Goal: Task Accomplishment & Management: Manage account settings

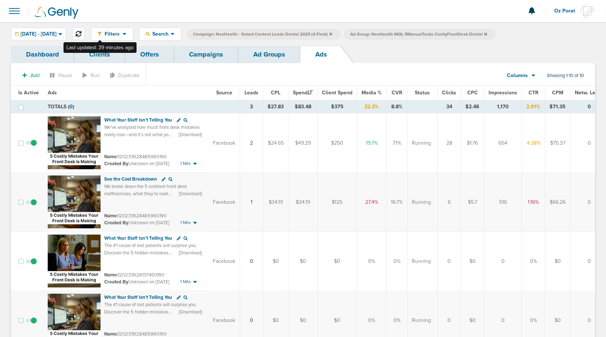
click at [81, 32] on icon at bounding box center [79, 34] width 6 height 6
click at [213, 62] on link "Campaigns" at bounding box center [206, 54] width 64 height 17
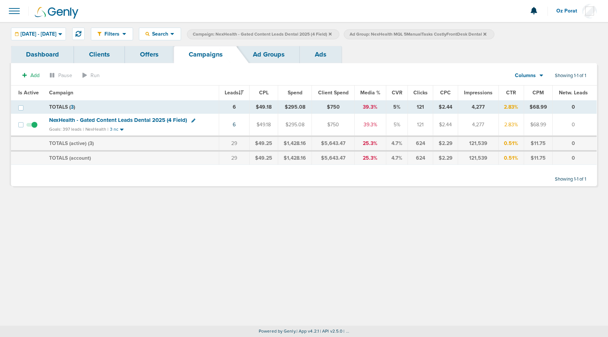
click at [487, 34] on icon at bounding box center [485, 34] width 3 height 4
click at [332, 33] on icon at bounding box center [330, 33] width 3 height 3
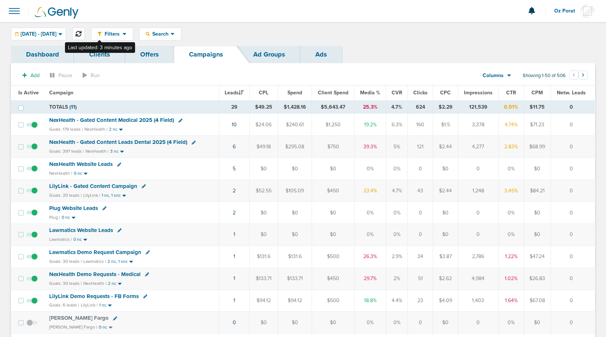
click at [81, 34] on icon at bounding box center [79, 34] width 6 height 6
click at [157, 141] on span "NexHealth - Gated Content Leads Dental 2025 (4 Field)" at bounding box center [118, 142] width 138 height 7
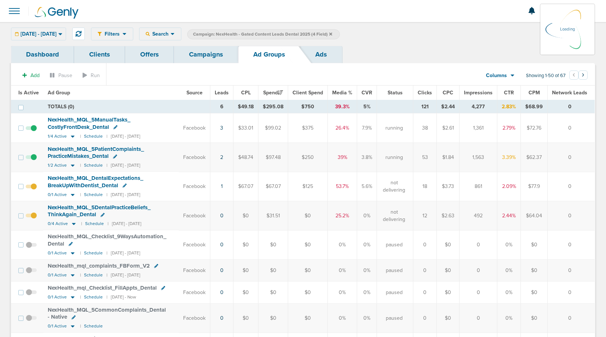
click at [14, 12] on span at bounding box center [14, 11] width 16 height 16
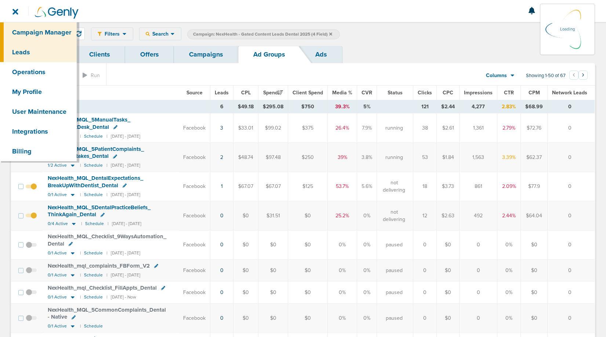
click at [28, 54] on link "Leads" at bounding box center [38, 52] width 77 height 20
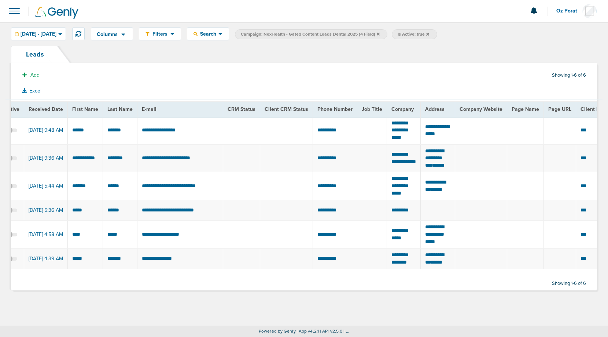
scroll to position [0, 19]
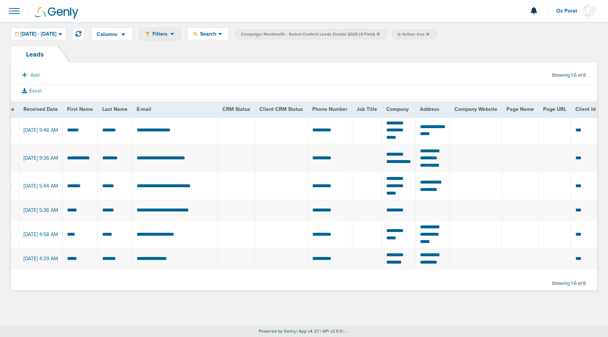
click at [181, 37] on div "Filters" at bounding box center [159, 34] width 41 height 12
click at [189, 57] on link "Settings" at bounding box center [175, 54] width 73 height 9
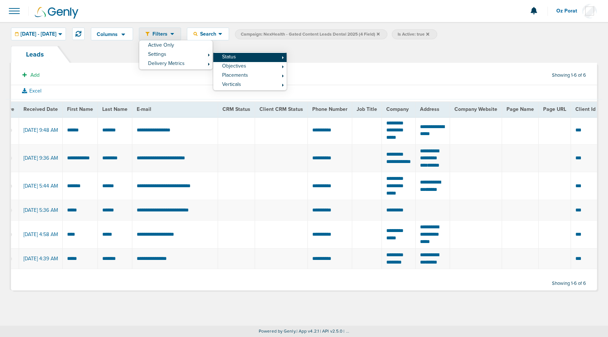
click at [252, 58] on link "Status" at bounding box center [249, 57] width 73 height 9
click at [331, 68] on link "Inactive" at bounding box center [323, 69] width 73 height 9
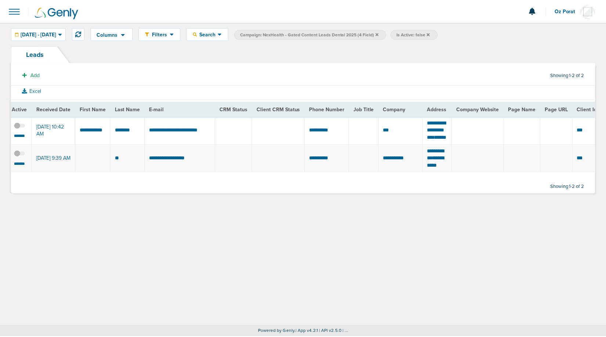
scroll to position [0, 0]
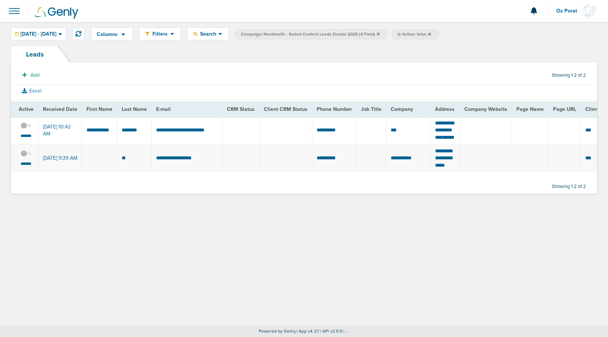
click at [380, 36] on span "Campaign: NexHealth - Gated Content Leads Dental 2025 (4 Field)" at bounding box center [310, 34] width 139 height 6
click at [380, 35] on icon at bounding box center [378, 34] width 3 height 4
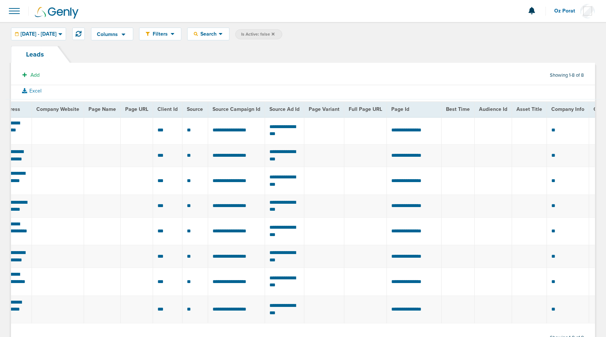
scroll to position [0, 449]
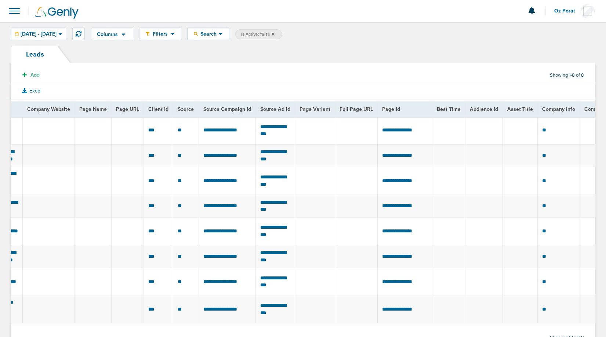
click at [220, 109] on span "Source Campaign Id" at bounding box center [227, 109] width 48 height 6
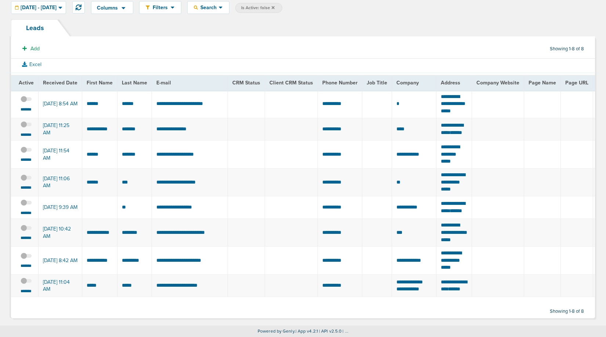
scroll to position [0, 0]
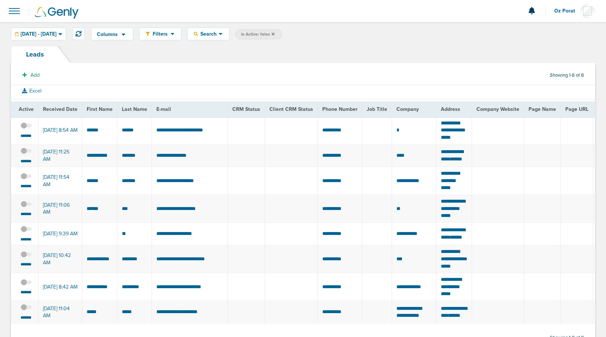
click at [14, 12] on span at bounding box center [14, 11] width 16 height 16
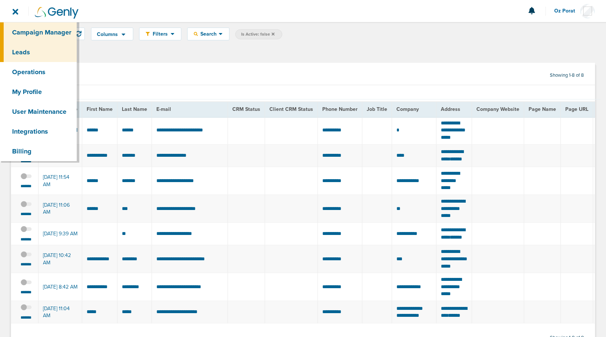
click at [33, 30] on link "Campaign Manager" at bounding box center [38, 32] width 77 height 20
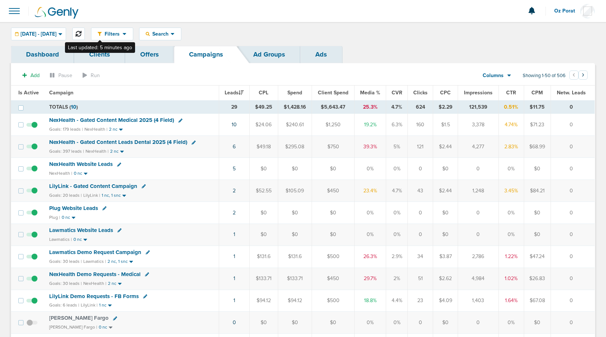
click at [81, 36] on icon at bounding box center [79, 34] width 6 height 6
click at [140, 142] on span "NexHealth - Gated Content Leads Dental 2025 (4 Field)" at bounding box center [118, 142] width 138 height 7
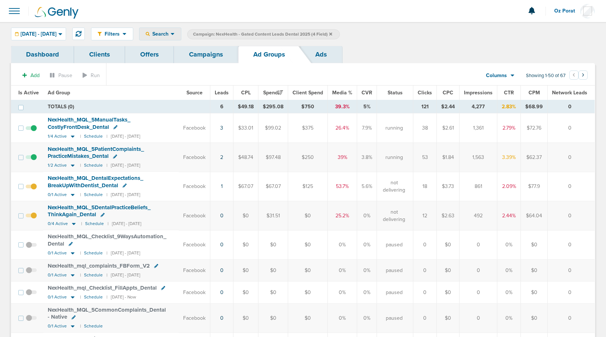
click at [175, 35] on icon at bounding box center [173, 34] width 4 height 6
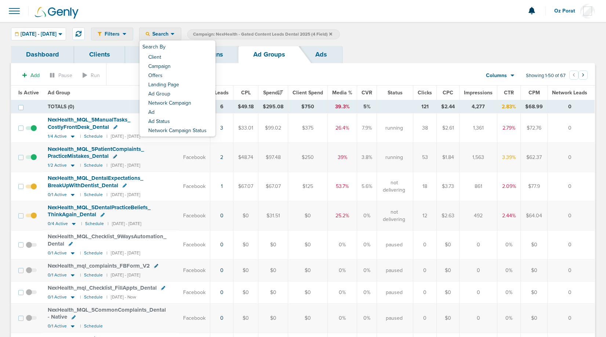
click at [133, 40] on div "Filters" at bounding box center [111, 34] width 41 height 12
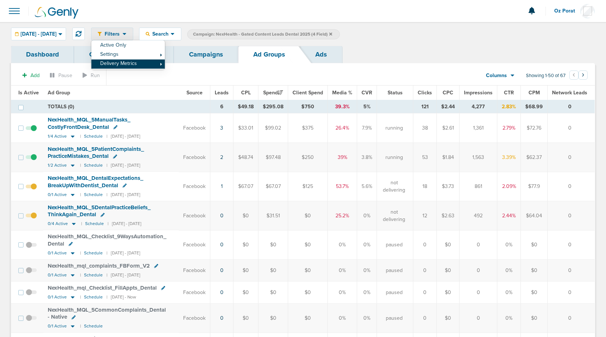
click at [141, 63] on link "Delivery Metrics" at bounding box center [127, 63] width 73 height 9
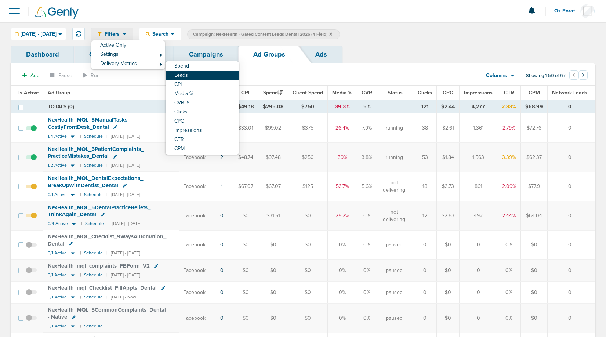
click at [198, 77] on link "Leads" at bounding box center [201, 75] width 73 height 9
select select "leadsCount"
select select "ge"
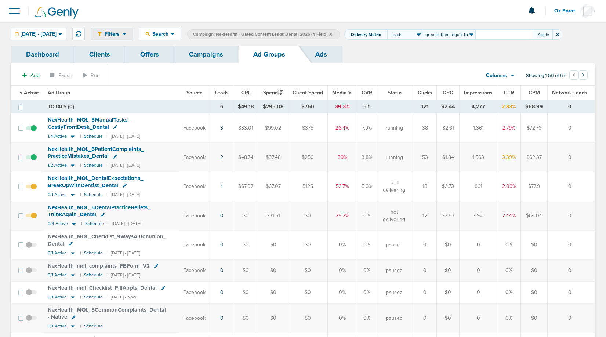
click at [562, 35] on span at bounding box center [557, 34] width 10 height 10
click at [559, 35] on icon at bounding box center [557, 34] width 3 height 4
click at [171, 34] on span "Search" at bounding box center [160, 34] width 21 height 6
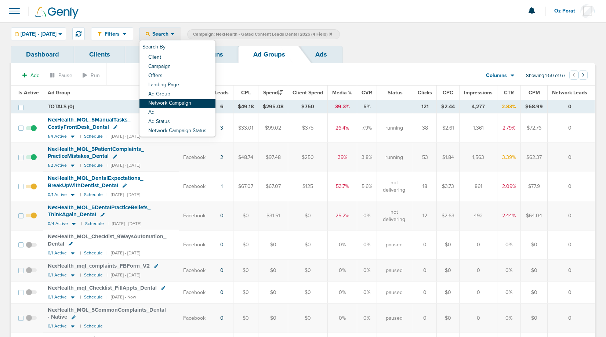
click at [196, 99] on link "Network Campaign" at bounding box center [177, 103] width 76 height 9
select select "netCmpName"
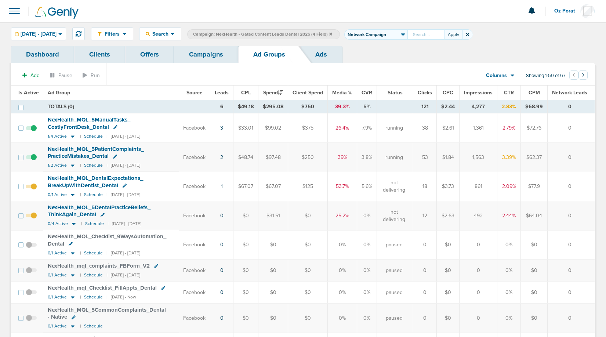
click at [444, 33] on input "text" at bounding box center [425, 34] width 37 height 10
type input "expectation"
click at [462, 34] on button "Apply" at bounding box center [453, 34] width 18 height 10
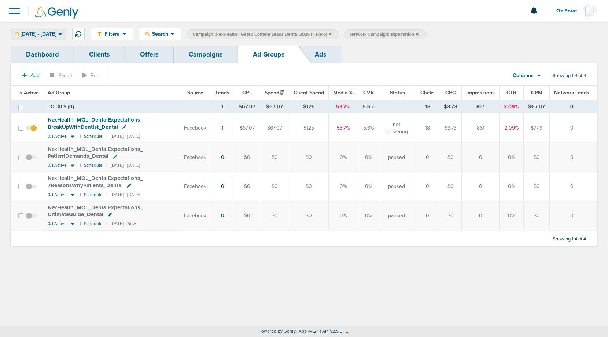
click at [56, 33] on span "[DATE] - [DATE]" at bounding box center [39, 34] width 36 height 5
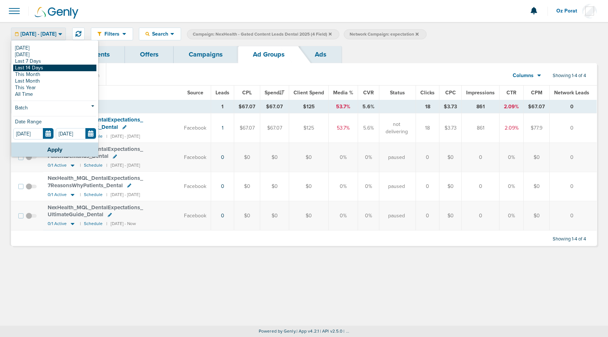
click at [46, 69] on link "Last 14 Days" at bounding box center [54, 68] width 83 height 7
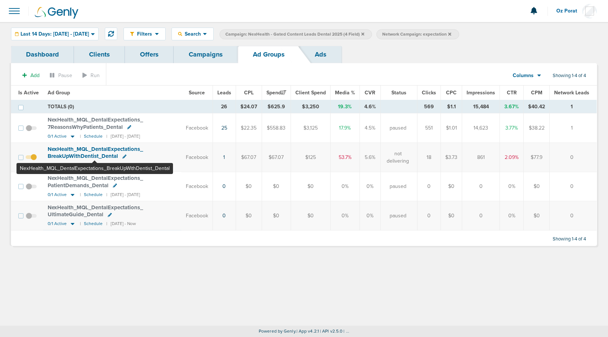
click at [95, 149] on span "NexHealth_ MQL_ DentalExpectations_ BreakUpWithDentist_ Dental" at bounding box center [95, 153] width 95 height 14
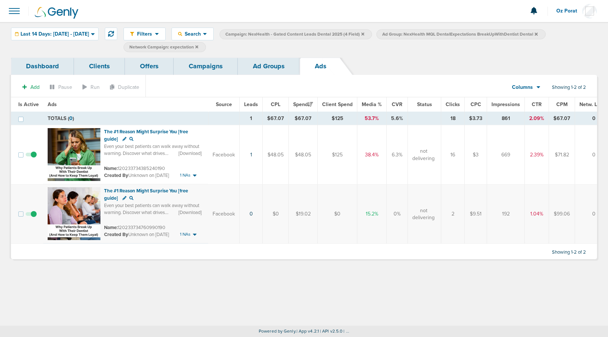
click at [260, 68] on link "Ad Groups" at bounding box center [269, 66] width 62 height 17
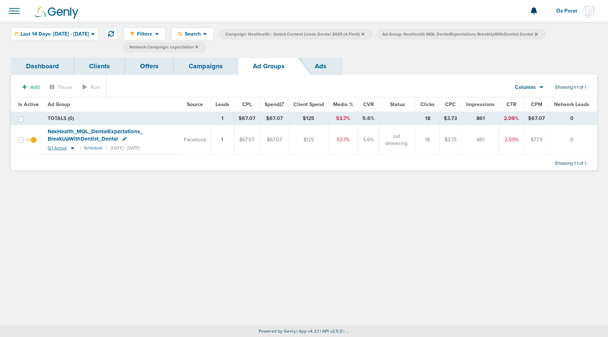
click at [55, 149] on span "0/1 Active" at bounding box center [57, 148] width 19 height 6
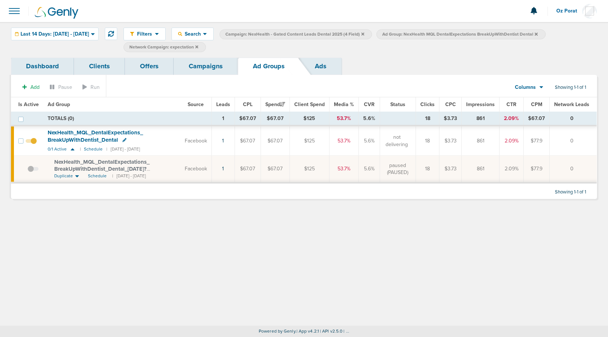
click at [538, 33] on icon at bounding box center [536, 33] width 3 height 3
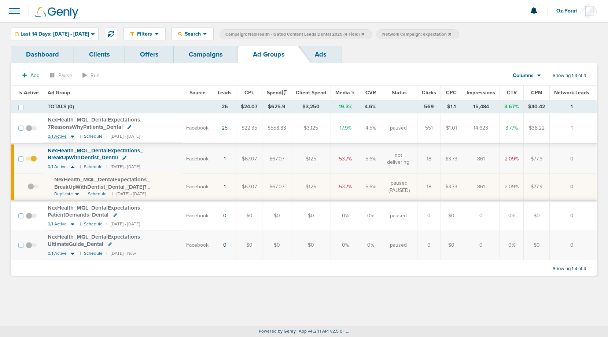
click at [56, 136] on span "0/1 Active" at bounding box center [57, 136] width 19 height 6
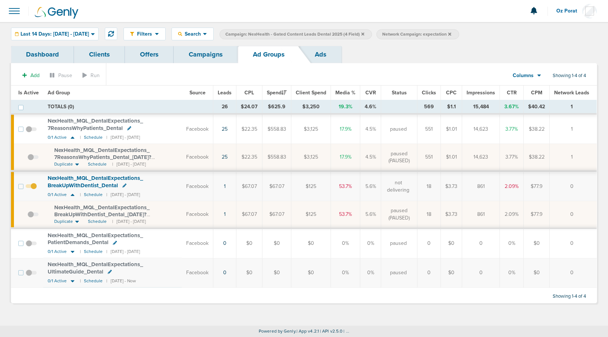
click at [31, 161] on span at bounding box center [33, 161] width 11 height 0
click at [28, 158] on input "checkbox" at bounding box center [28, 158] width 0 height 0
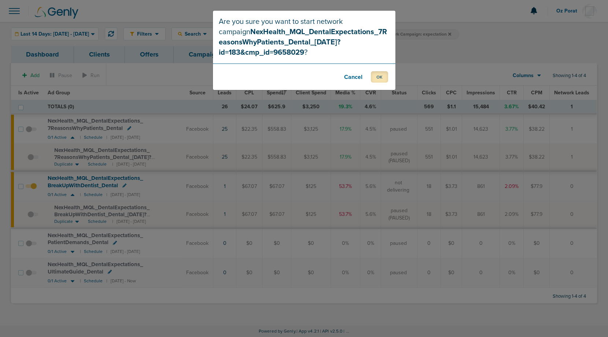
click at [380, 78] on button "OK" at bounding box center [379, 76] width 17 height 11
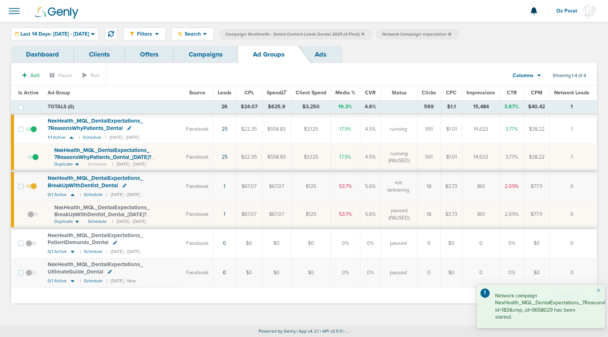
click at [102, 123] on span "NexHealth_ MQL_ DentalExpectations_ 7ReasonsWhyPatients_ Dental" at bounding box center [95, 124] width 95 height 14
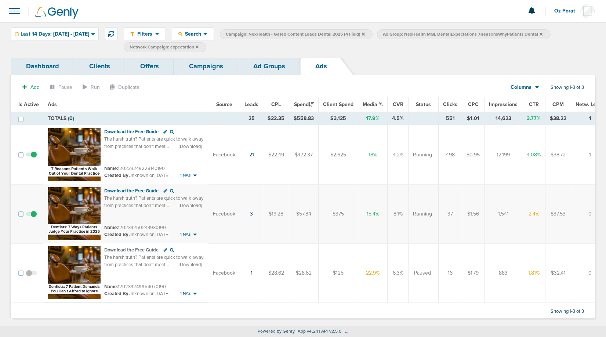
click at [249, 154] on link "21" at bounding box center [251, 154] width 5 height 6
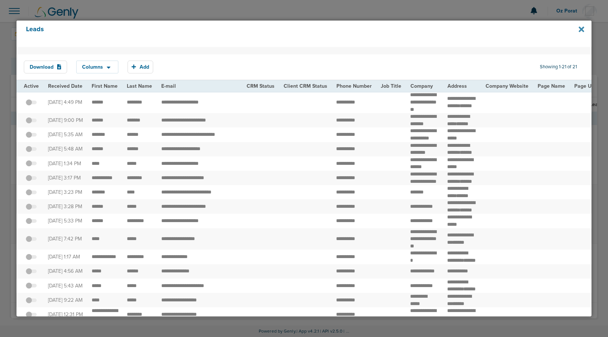
click at [582, 30] on icon at bounding box center [582, 29] width 6 height 6
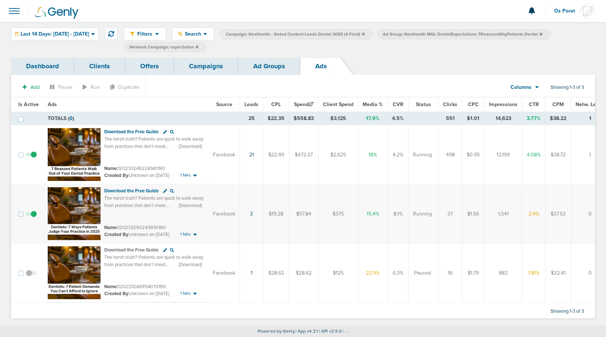
click at [266, 55] on div "Filters Active Only Settings Status Active Inactive Objectives MQL SQL Traffic …" at bounding box center [303, 40] width 606 height 36
click at [264, 63] on link "Ad Groups" at bounding box center [269, 66] width 62 height 17
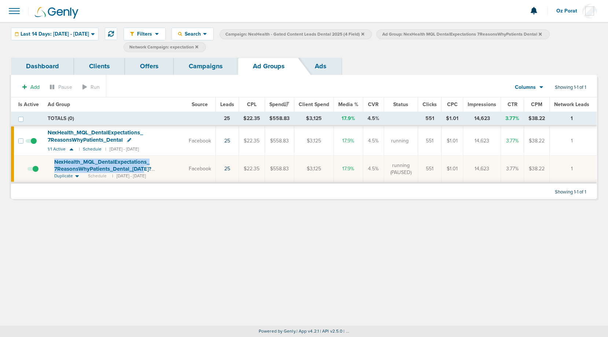
drag, startPoint x: 53, startPoint y: 160, endPoint x: 143, endPoint y: 168, distance: 90.2
click at [143, 168] on td "NexHealth_ MQL_ DentalExpectations_ 7ReasonsWhyPatients_ Dental_ [DATE]?id=183&…" at bounding box center [113, 169] width 141 height 27
copy span "NexHealth_ MQL_ DentalExpectations_ 7ReasonsWhyPatients_ Dental_ 09.1"
click at [212, 65] on link "Campaigns" at bounding box center [206, 66] width 64 height 17
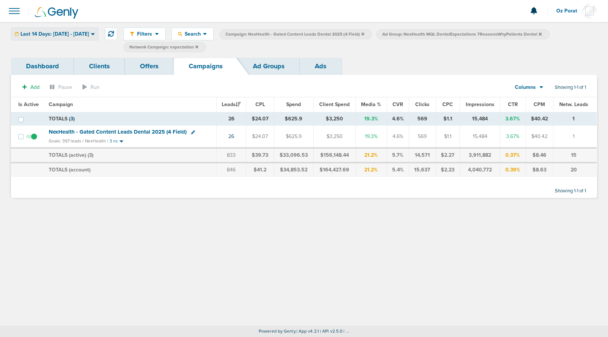
click at [76, 32] on span "Last 14 Days: [DATE] - [DATE]" at bounding box center [55, 34] width 69 height 5
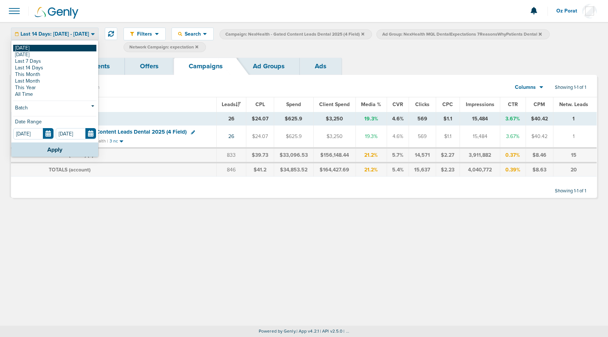
click at [48, 48] on link "[DATE]" at bounding box center [54, 48] width 83 height 7
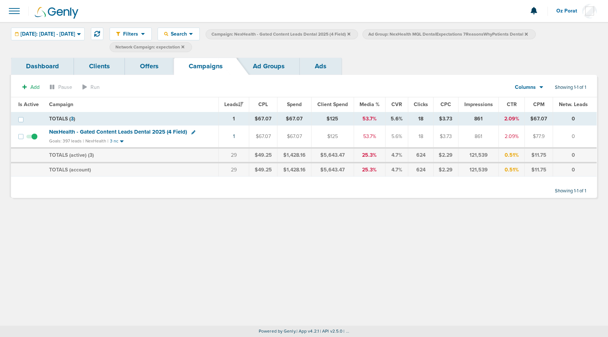
click at [456, 33] on span "Ad Group: NexHealth MQL DentalExpectations 7ReasonsWhyPatients Dental" at bounding box center [449, 34] width 160 height 6
click at [183, 48] on span "Network Campaign: expectation" at bounding box center [150, 47] width 69 height 6
select select "netCmpName"
click at [209, 47] on input "expectation" at bounding box center [191, 47] width 37 height 10
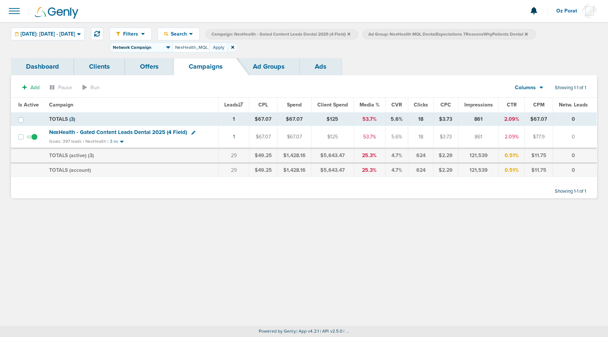
scroll to position [0, 57]
type input "NexHealth_MQL_5PatientComplaints_GreatDo"
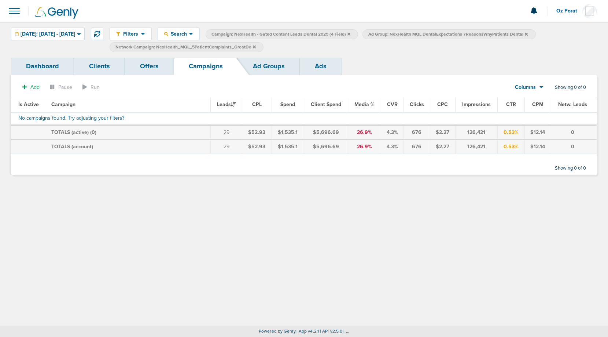
click at [528, 32] on icon at bounding box center [526, 34] width 3 height 4
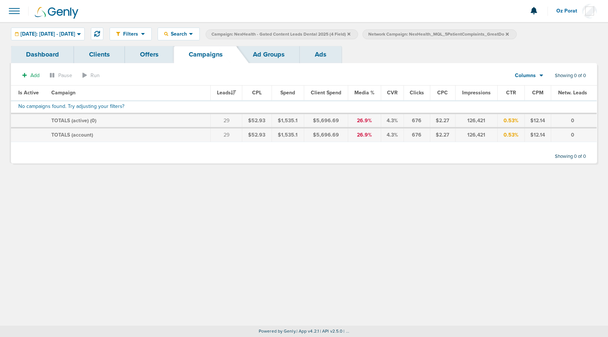
click at [472, 31] on span "Network Campaign: NexHealth_MQL_5PatientComplaints_GreatDo" at bounding box center [439, 34] width 140 height 6
select select "netCmpName"
click at [462, 35] on input "NexHealth_MQL_5PatientComplaints_GreatDo" at bounding box center [444, 34] width 37 height 10
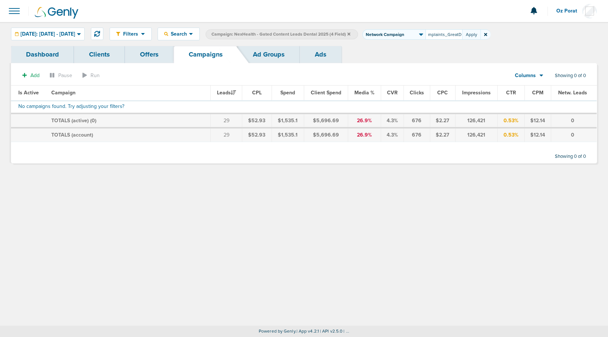
click at [462, 35] on input "NexHealth_MQL_5PatientComplaints_GreatDo" at bounding box center [444, 34] width 37 height 10
click at [351, 35] on icon at bounding box center [349, 33] width 3 height 3
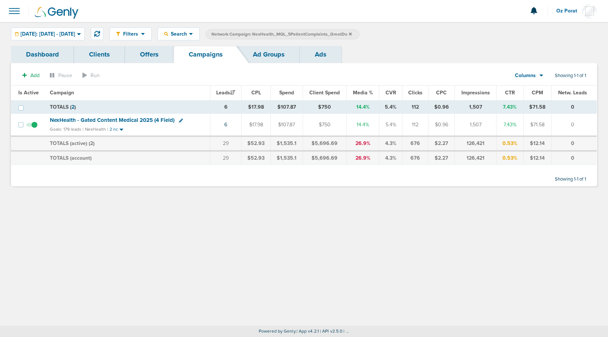
click at [92, 120] on span "NexHealth - Gated Content Medical 2025 (4 Field)" at bounding box center [112, 120] width 125 height 7
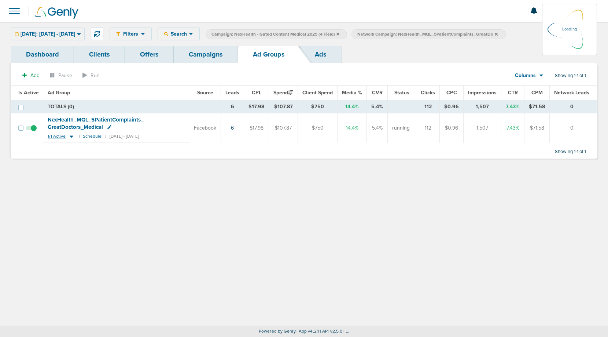
click at [53, 136] on span "1/1 Active" at bounding box center [57, 136] width 18 height 6
click at [57, 137] on span "1/1 Active" at bounding box center [57, 136] width 18 height 6
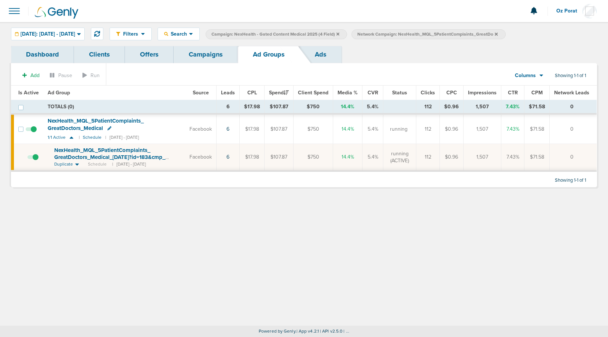
click at [201, 58] on link "Campaigns" at bounding box center [206, 54] width 64 height 17
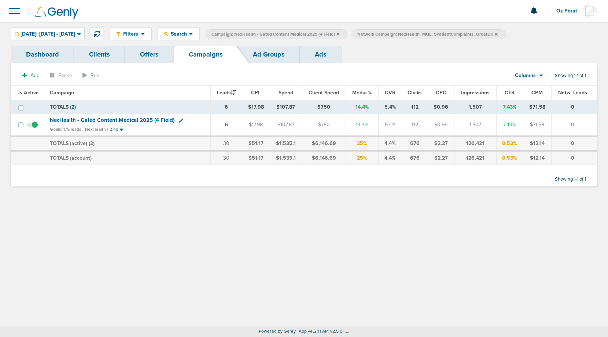
click at [498, 34] on icon at bounding box center [496, 34] width 3 height 4
click at [347, 33] on label "Campaign: NexHealth - Gated Content Medical 2025 (4 Field)" at bounding box center [277, 34] width 142 height 10
click at [340, 33] on icon at bounding box center [338, 34] width 3 height 4
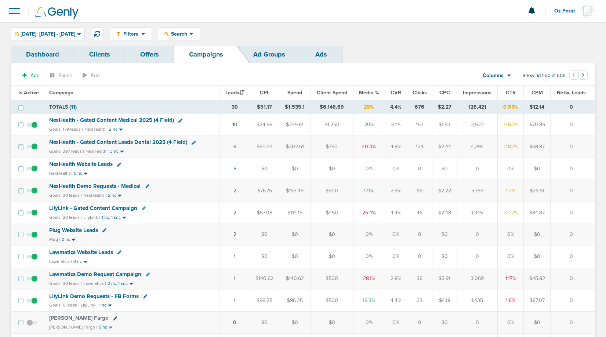
click at [235, 192] on link "2" at bounding box center [234, 190] width 3 height 6
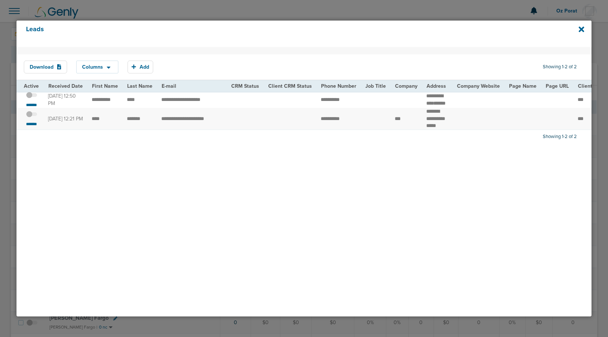
click at [32, 118] on span at bounding box center [31, 118] width 11 height 0
click at [32, 115] on input "checkbox" at bounding box center [32, 115] width 0 height 0
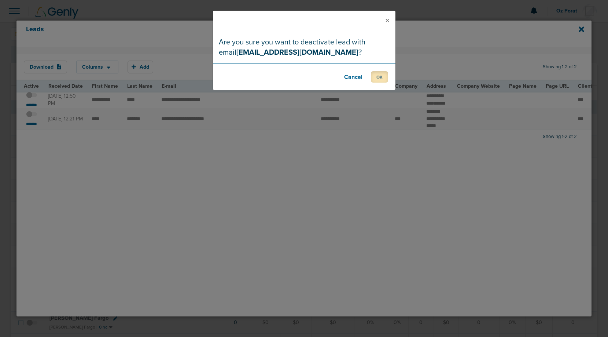
click at [373, 74] on button "OK" at bounding box center [379, 76] width 17 height 11
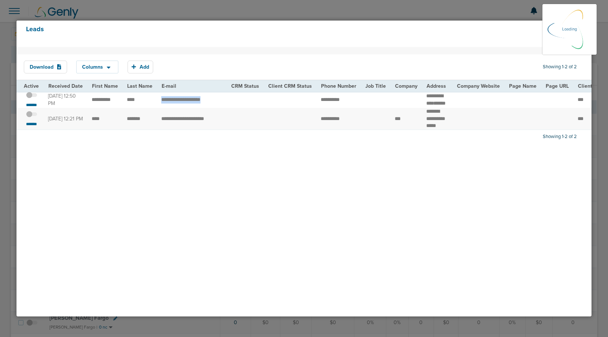
drag, startPoint x: 213, startPoint y: 102, endPoint x: 157, endPoint y: 105, distance: 55.8
click at [157, 105] on td "**********" at bounding box center [192, 99] width 70 height 17
